Goal: Navigation & Orientation: Find specific page/section

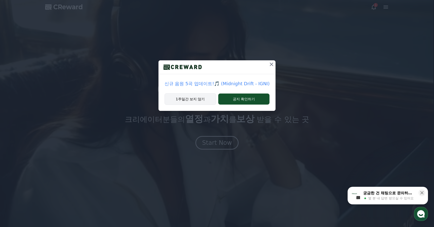
click at [194, 99] on button "1주일간 보지 않기" at bounding box center [191, 99] width 52 height 12
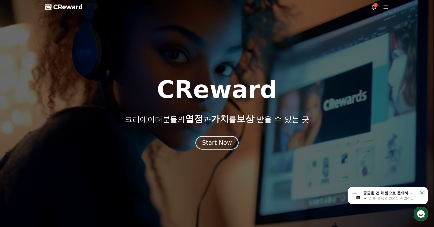
click at [373, 6] on icon at bounding box center [374, 7] width 6 height 6
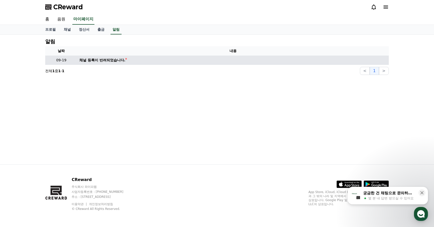
click at [92, 62] on div "채널 등록이 반려되었습니다." at bounding box center [102, 60] width 46 height 5
click at [60, 59] on p "09-19" at bounding box center [61, 60] width 28 height 5
click at [114, 60] on div "채널 등록이 반려되었습니다." at bounding box center [102, 60] width 46 height 5
click at [147, 59] on td "채널 등록이 반려되었습니다." at bounding box center [233, 60] width 312 height 9
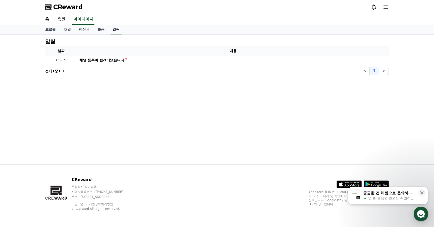
click at [112, 29] on link "알림" at bounding box center [116, 30] width 11 height 10
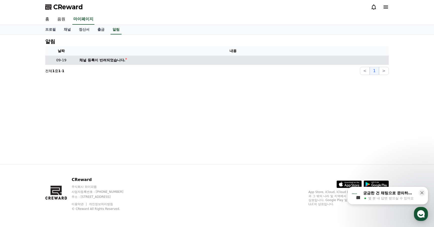
click at [96, 63] on td "채널 등록이 반려되었습니다." at bounding box center [233, 60] width 312 height 9
click at [97, 61] on div "채널 등록이 반려되었습니다." at bounding box center [102, 60] width 46 height 5
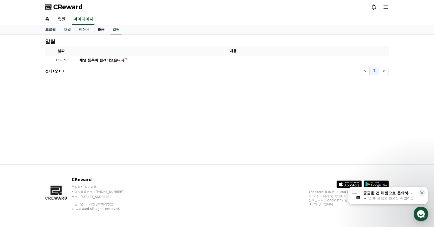
click at [97, 30] on link "출금" at bounding box center [100, 30] width 15 height 10
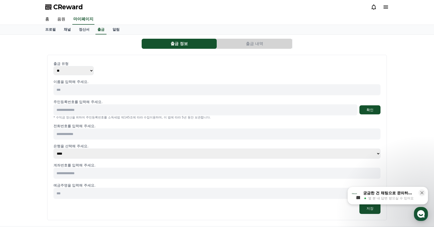
click at [241, 45] on button "출금 내역" at bounding box center [254, 44] width 75 height 10
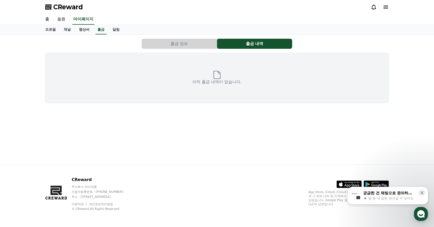
click at [80, 29] on link "정산서" at bounding box center [84, 30] width 19 height 10
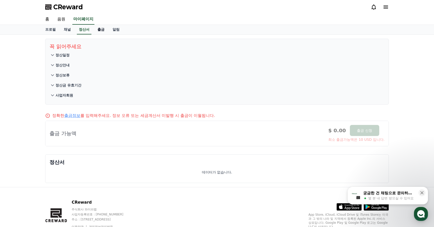
click at [95, 30] on link "출금" at bounding box center [100, 30] width 15 height 10
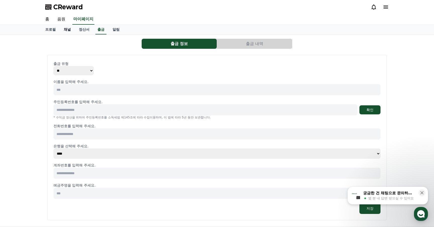
click at [66, 29] on link "채널" at bounding box center [67, 30] width 15 height 10
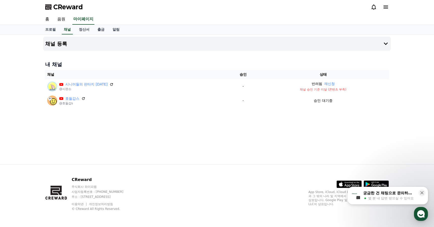
click at [96, 135] on div "채널 등록 내 채널 채널 승인 상태 시니어들의 판타지 [DATE] @시판소 - 반려됨 재신청 채널 승인 기준 미달 (콘텐츠 부족) 호들갑스 @…" at bounding box center [217, 100] width 352 height 130
